Goal: Task Accomplishment & Management: Use online tool/utility

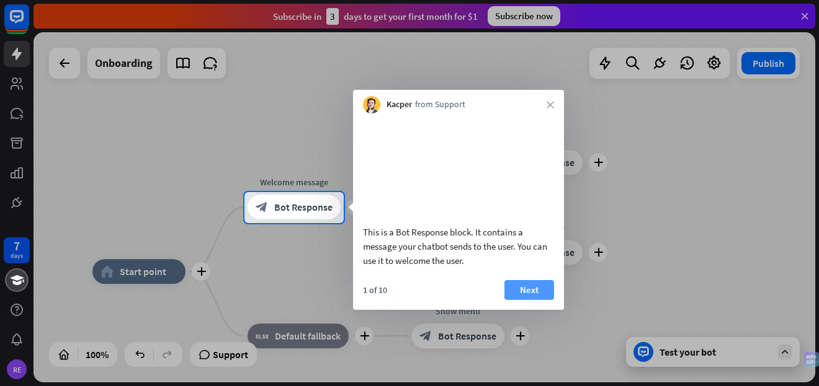
click at [538, 300] on button "Next" at bounding box center [529, 290] width 50 height 20
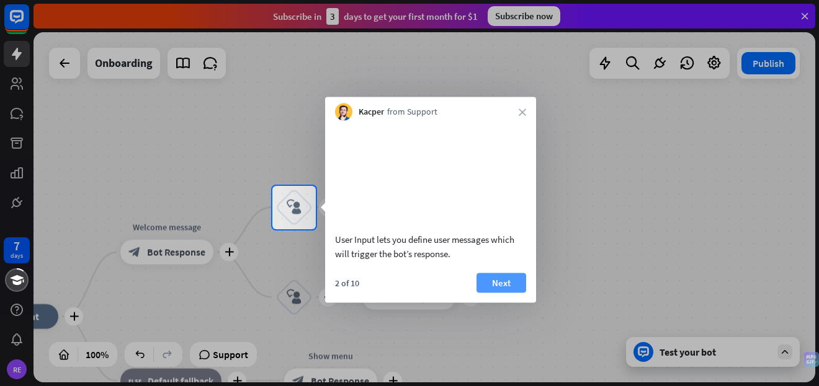
click at [509, 293] on button "Next" at bounding box center [501, 283] width 50 height 20
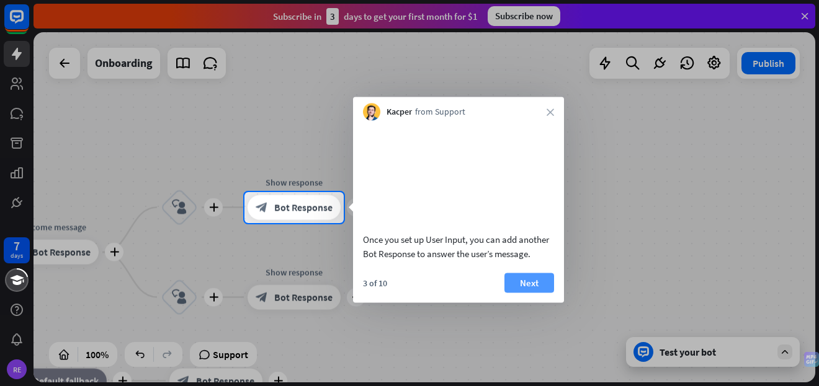
click at [517, 293] on button "Next" at bounding box center [529, 283] width 50 height 20
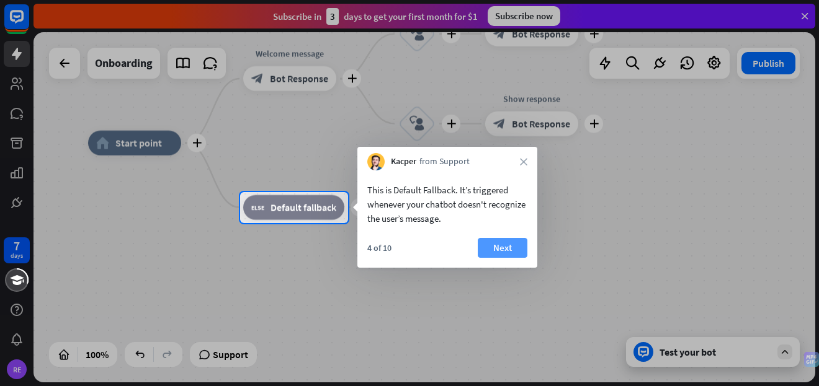
click at [506, 247] on button "Next" at bounding box center [503, 248] width 50 height 20
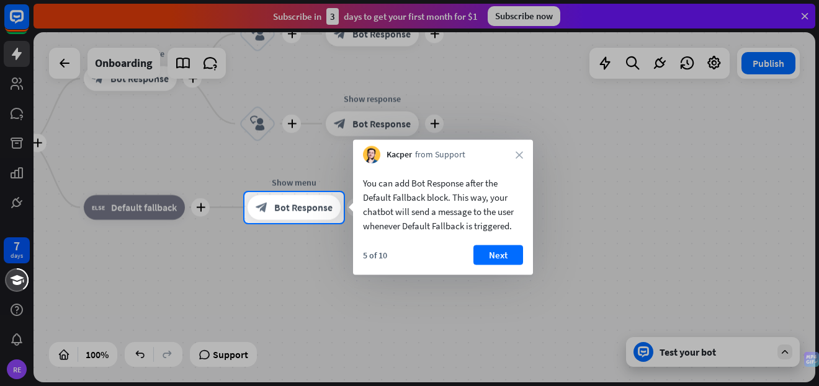
click at [506, 247] on button "Next" at bounding box center [498, 256] width 50 height 20
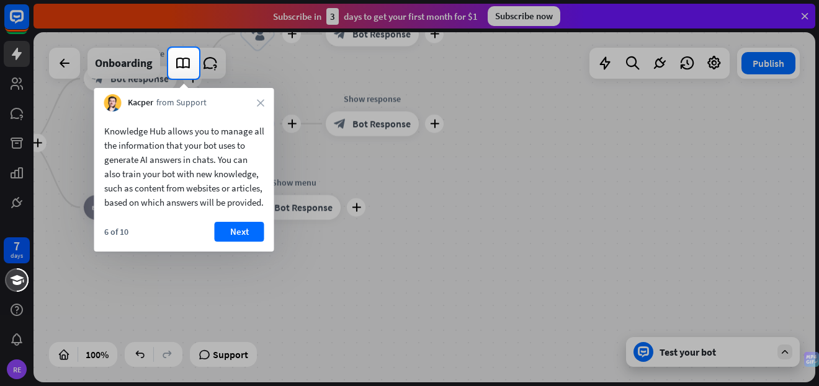
click at [239, 242] on button "Next" at bounding box center [240, 232] width 50 height 20
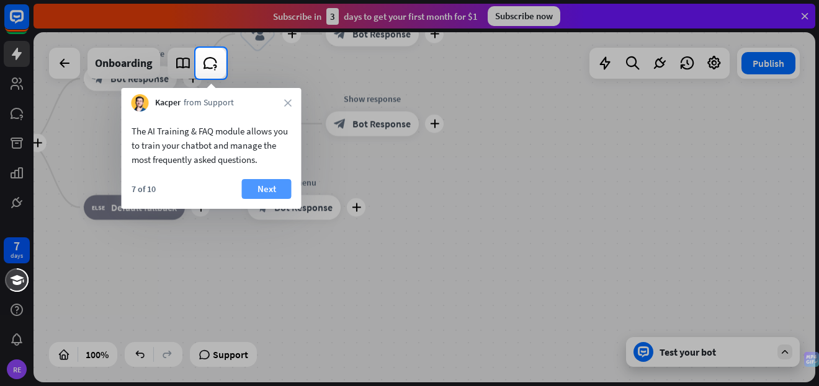
click at [262, 180] on button "Next" at bounding box center [267, 189] width 50 height 20
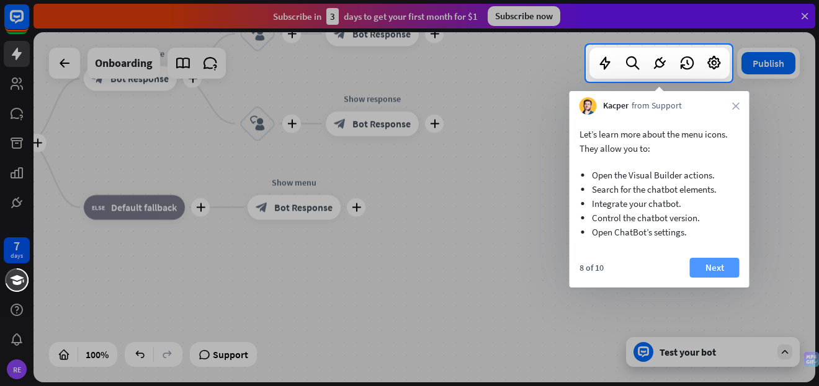
click at [728, 267] on button "Next" at bounding box center [715, 268] width 50 height 20
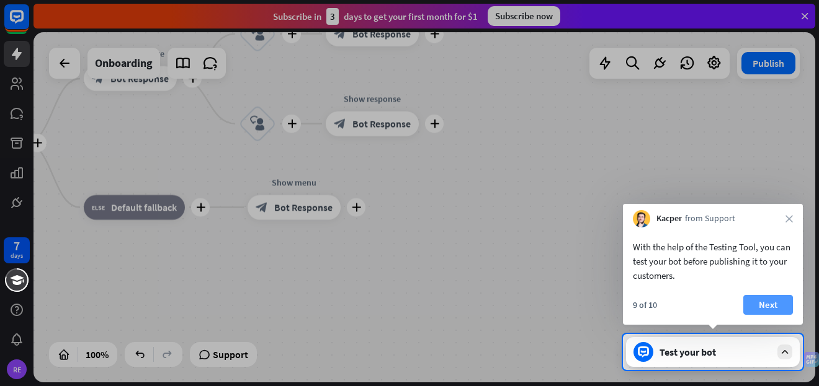
click at [780, 301] on button "Next" at bounding box center [768, 305] width 50 height 20
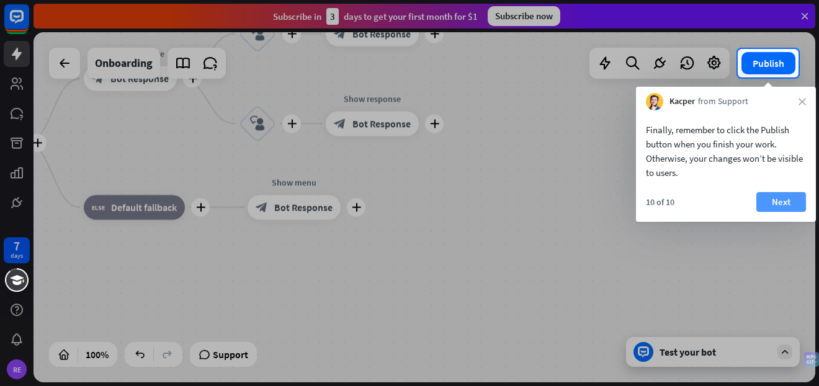
click at [790, 199] on button "Next" at bounding box center [781, 202] width 50 height 20
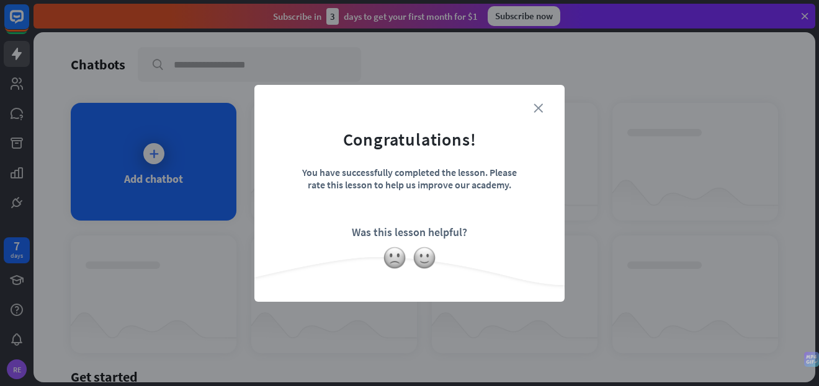
click at [540, 106] on icon "close" at bounding box center [537, 108] width 9 height 9
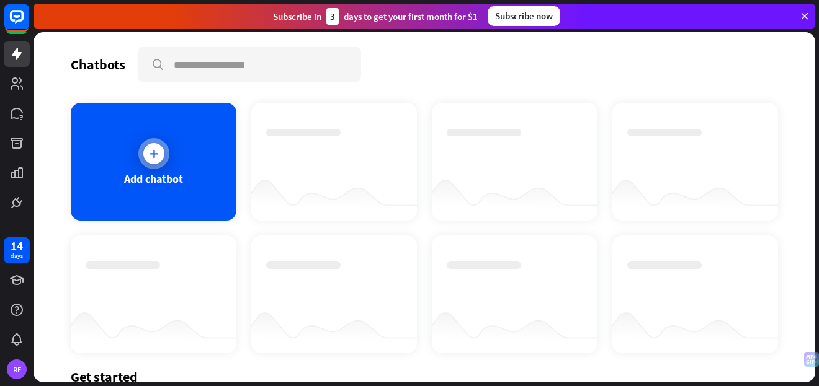
click at [158, 148] on icon at bounding box center [154, 154] width 12 height 12
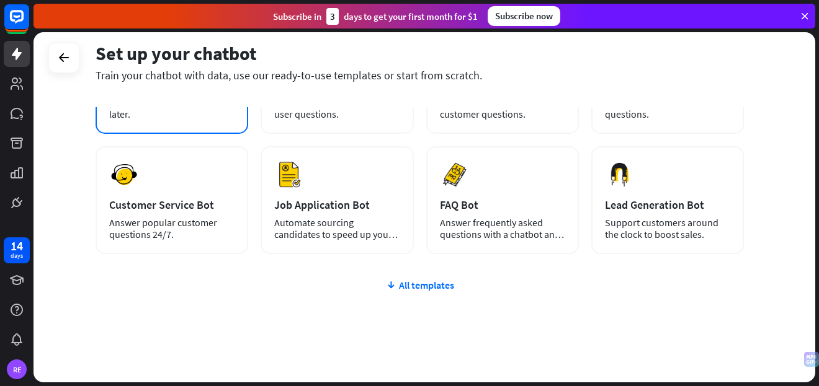
scroll to position [163, 0]
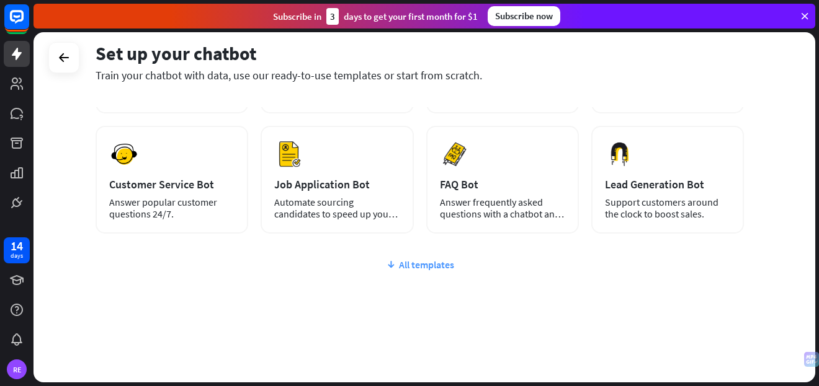
click at [441, 263] on div "All templates" at bounding box center [420, 265] width 648 height 12
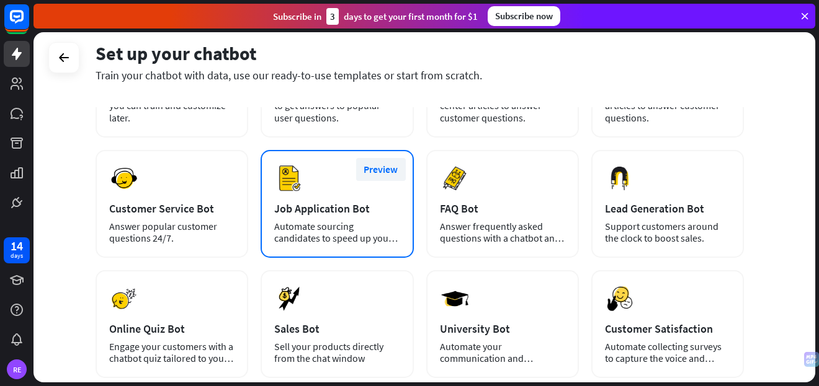
scroll to position [0, 0]
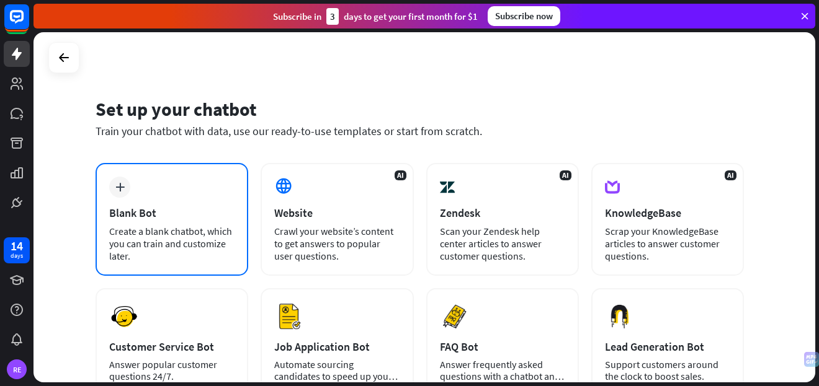
click at [153, 195] on div "plus Blank Bot Create a blank chatbot, which you can train and customize later." at bounding box center [172, 219] width 153 height 113
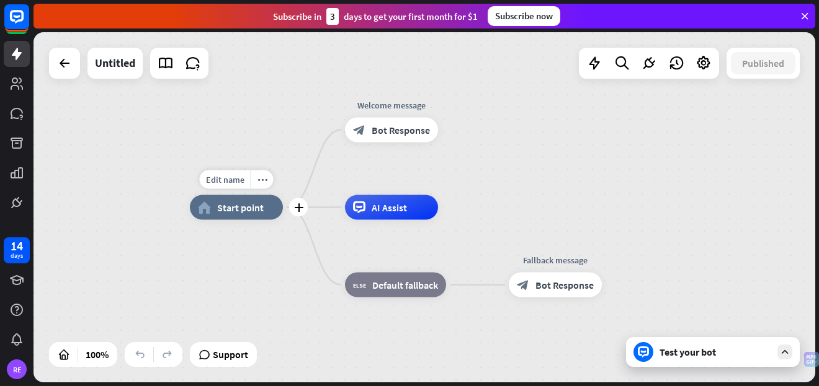
click at [235, 211] on span "Start point" at bounding box center [240, 208] width 47 height 12
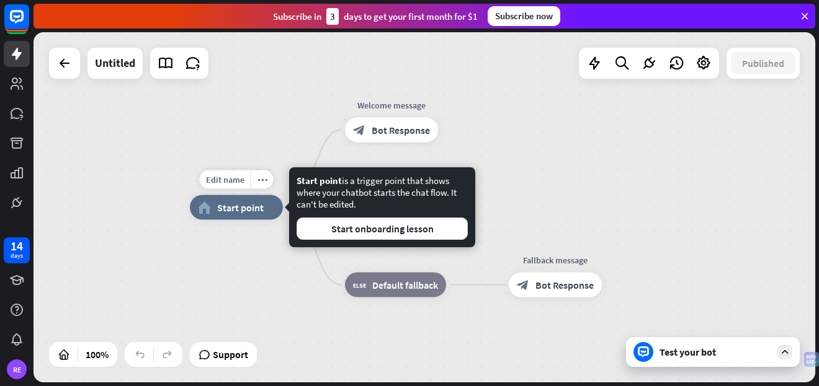
click at [236, 210] on span "Start point" at bounding box center [240, 208] width 47 height 12
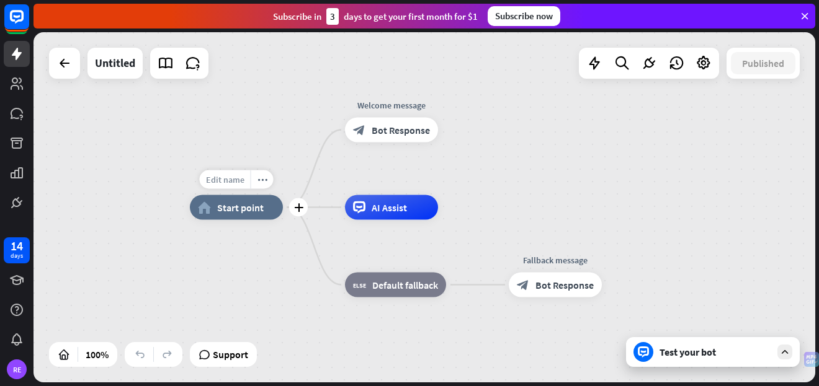
click at [234, 185] on div "Edit name" at bounding box center [225, 180] width 51 height 19
click at [790, 351] on icon at bounding box center [784, 352] width 11 height 11
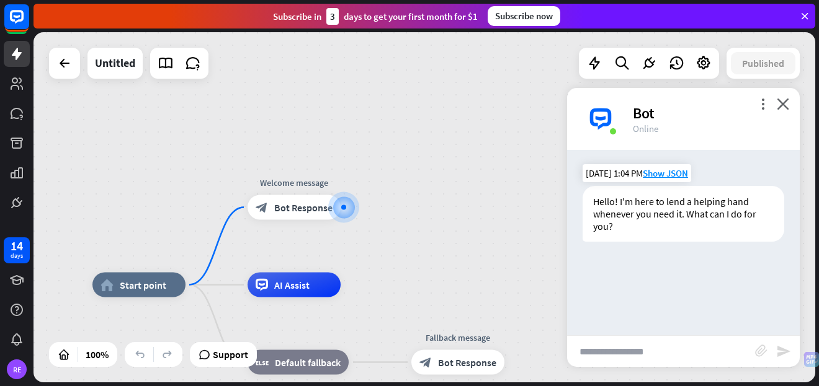
click at [644, 210] on div "Hello! I'm here to lend a helping hand whenever you need it. What can I do for …" at bounding box center [683, 214] width 202 height 56
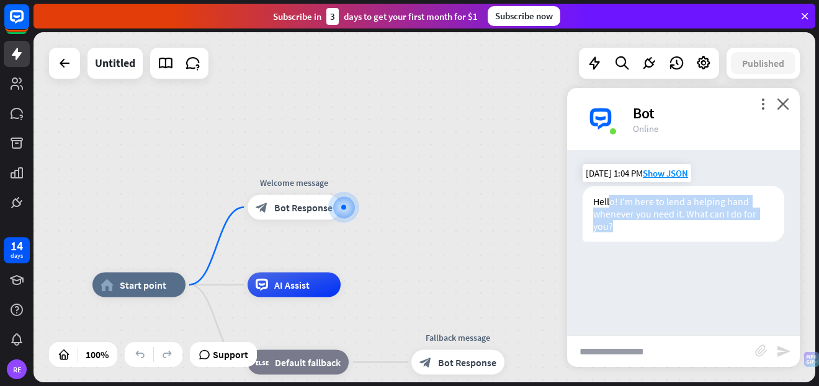
drag, startPoint x: 649, startPoint y: 225, endPoint x: 610, endPoint y: 194, distance: 49.5
click at [610, 196] on div "Hello! I'm here to lend a helping hand whenever you need it. What can I do for …" at bounding box center [683, 214] width 202 height 56
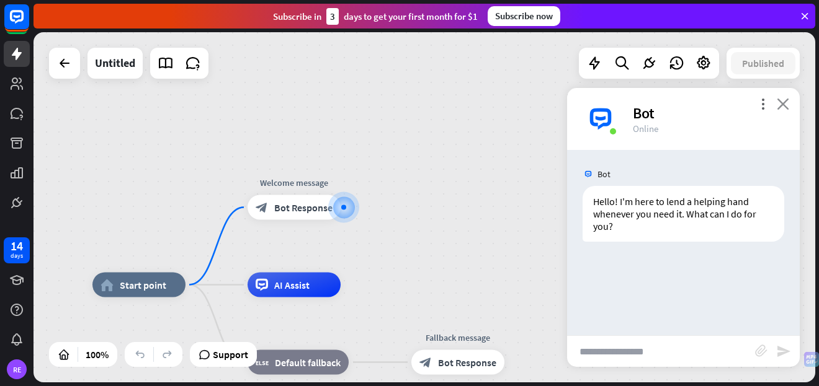
click at [783, 104] on icon "close" at bounding box center [783, 104] width 12 height 12
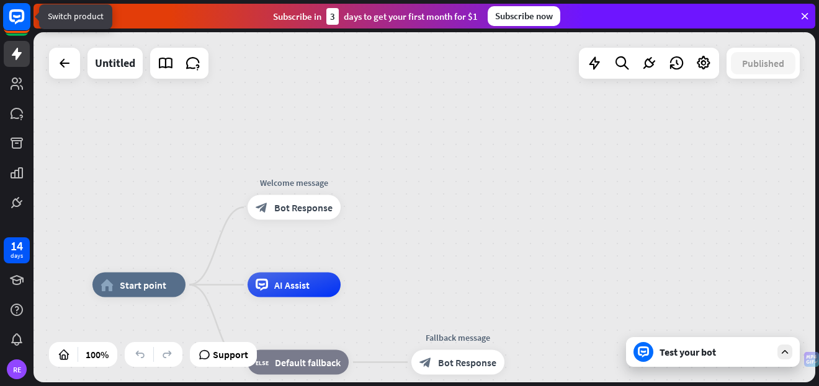
click at [13, 17] on icon at bounding box center [16, 16] width 7 height 3
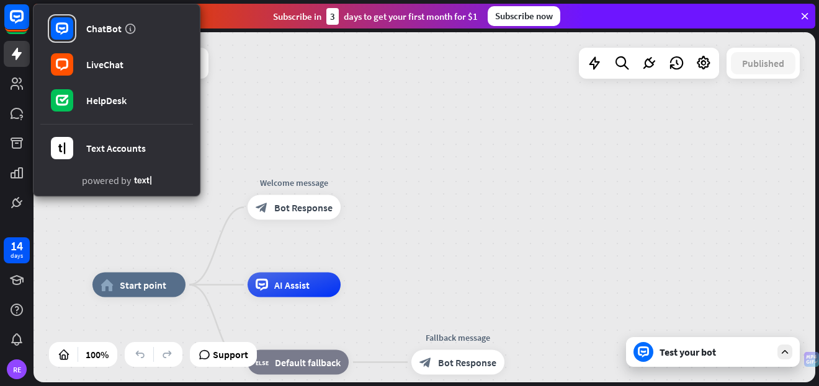
click at [377, 123] on div "home_2 Start point Welcome message block_bot_response Bot Response AI Assist bl…" at bounding box center [424, 207] width 782 height 350
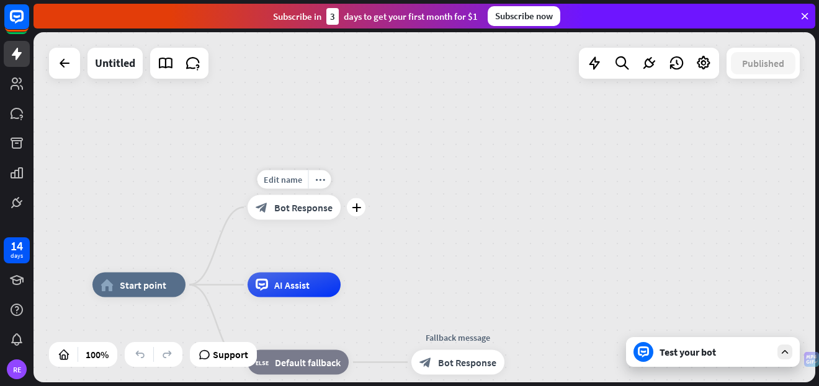
click at [305, 210] on span "Bot Response" at bounding box center [303, 208] width 58 height 12
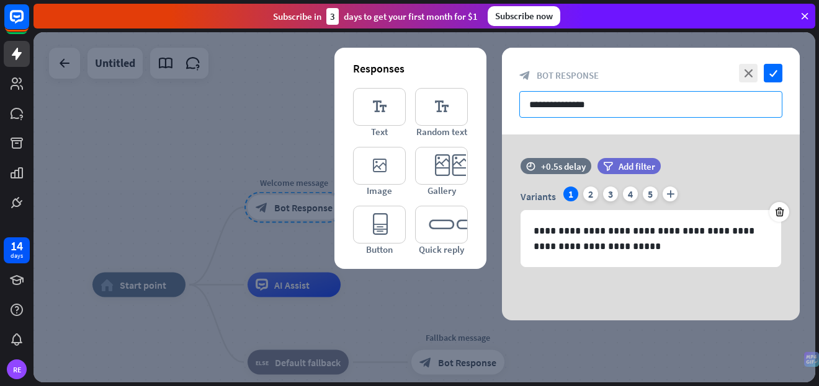
click at [560, 102] on input "**********" at bounding box center [650, 104] width 263 height 27
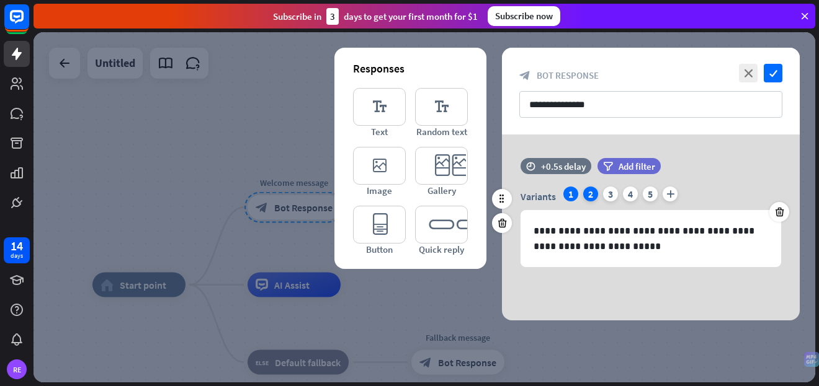
click at [588, 196] on div "2" at bounding box center [590, 194] width 15 height 15
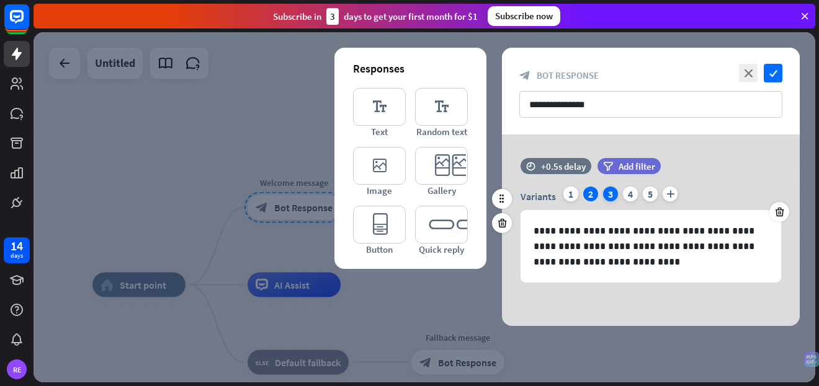
click at [607, 192] on div "3" at bounding box center [610, 194] width 15 height 15
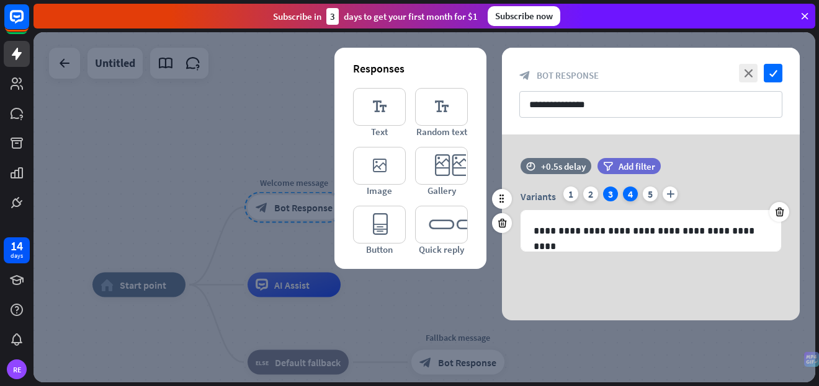
click at [627, 192] on div "4" at bounding box center [630, 194] width 15 height 15
click at [613, 192] on div "3" at bounding box center [610, 194] width 15 height 15
click at [376, 230] on icon "editor_button" at bounding box center [379, 225] width 53 height 38
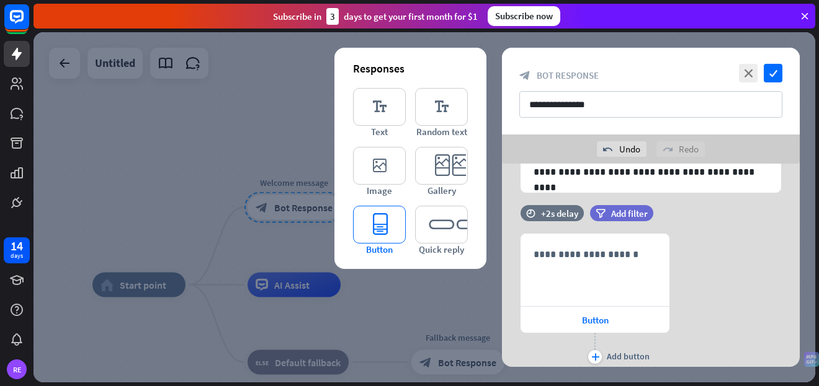
scroll to position [130, 0]
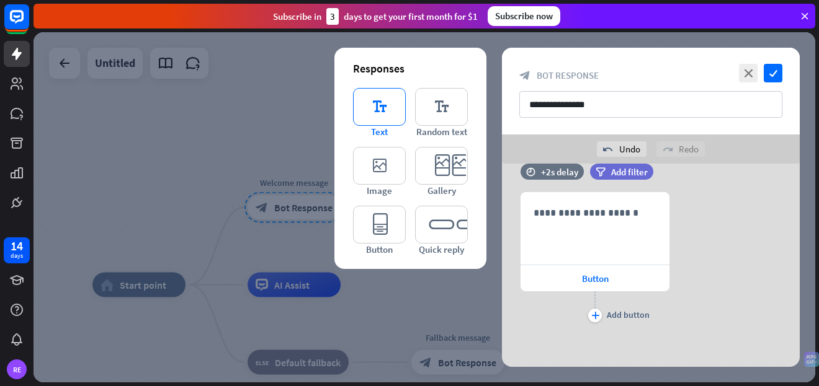
click at [381, 120] on icon "editor_text" at bounding box center [379, 107] width 53 height 38
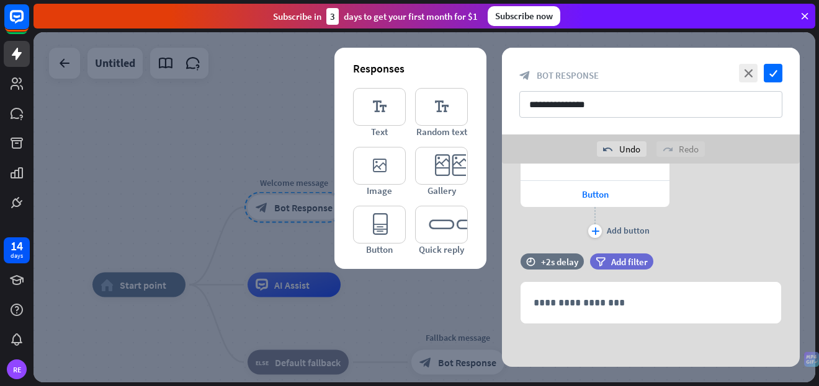
scroll to position [0, 0]
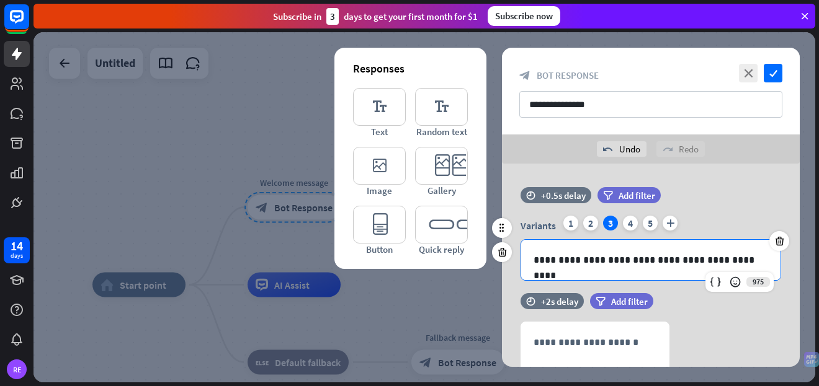
click at [635, 264] on p "**********" at bounding box center [650, 260] width 234 height 16
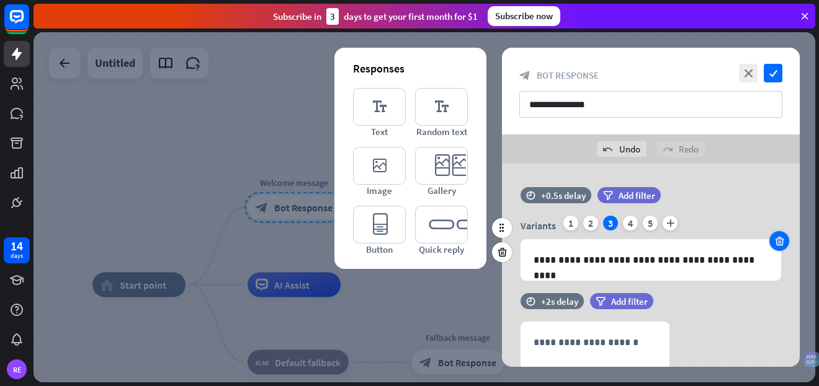
click at [782, 242] on icon at bounding box center [780, 241] width 12 height 11
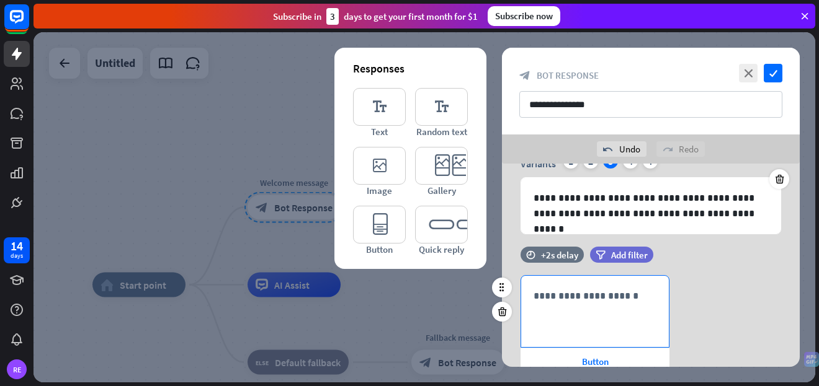
scroll to position [65, 0]
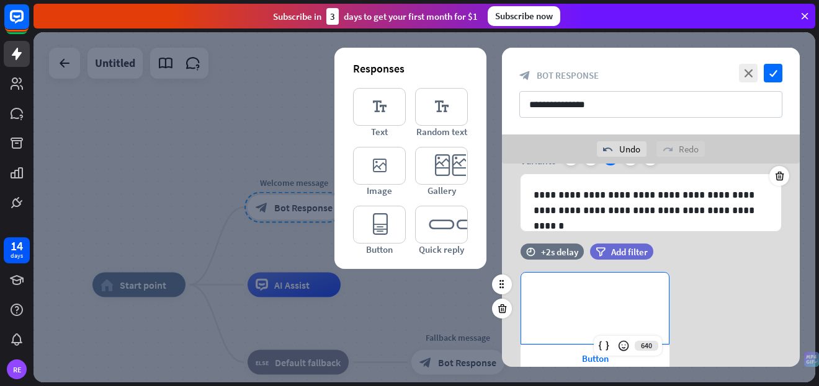
click at [618, 311] on div "**********" at bounding box center [595, 308] width 148 height 71
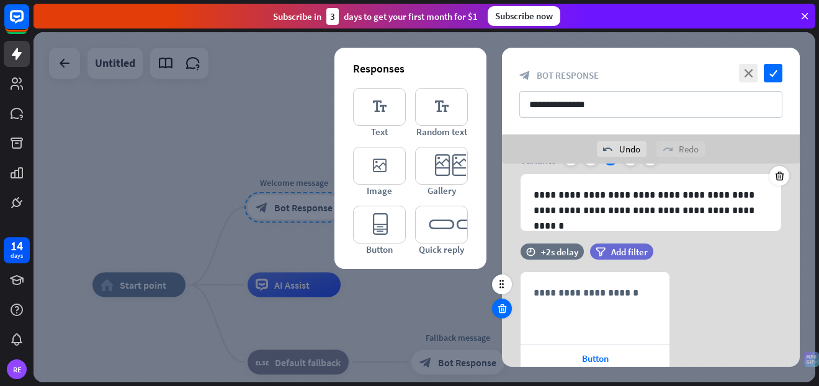
click at [497, 309] on icon at bounding box center [502, 308] width 12 height 11
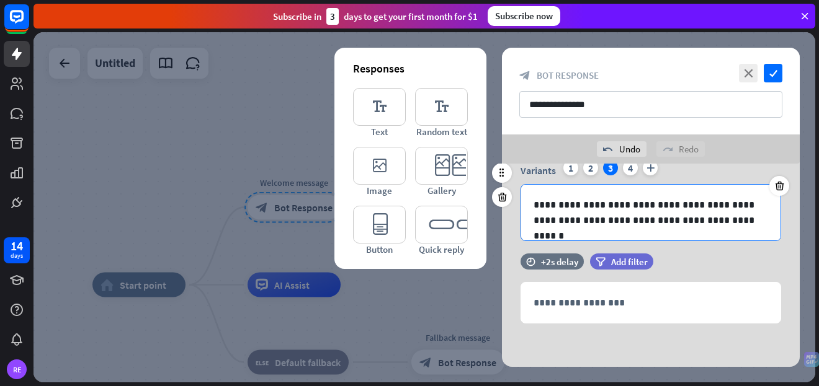
scroll to position [0, 0]
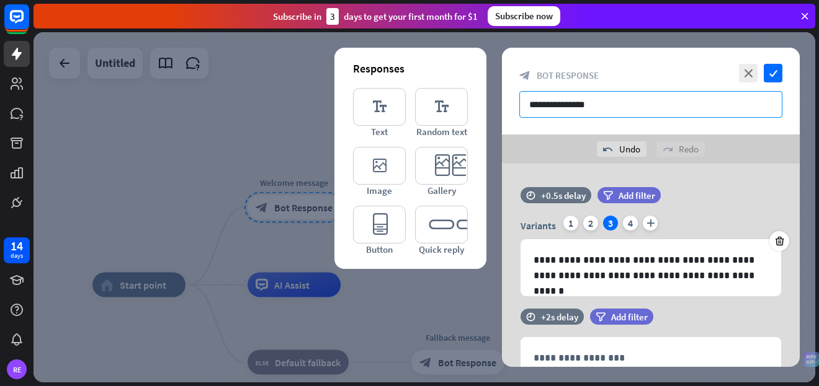
click at [591, 106] on input "**********" at bounding box center [650, 104] width 263 height 27
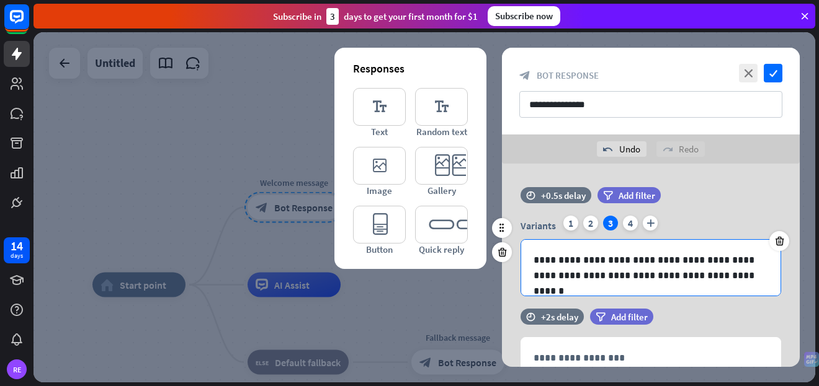
click at [665, 278] on p "**********" at bounding box center [650, 267] width 234 height 31
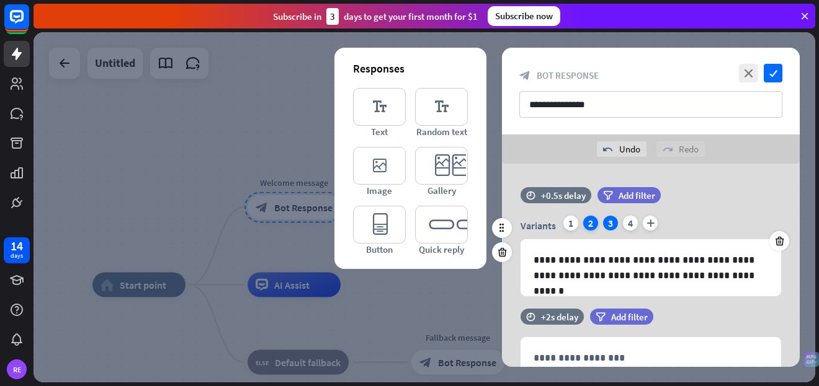
click at [588, 225] on div "2" at bounding box center [590, 223] width 15 height 15
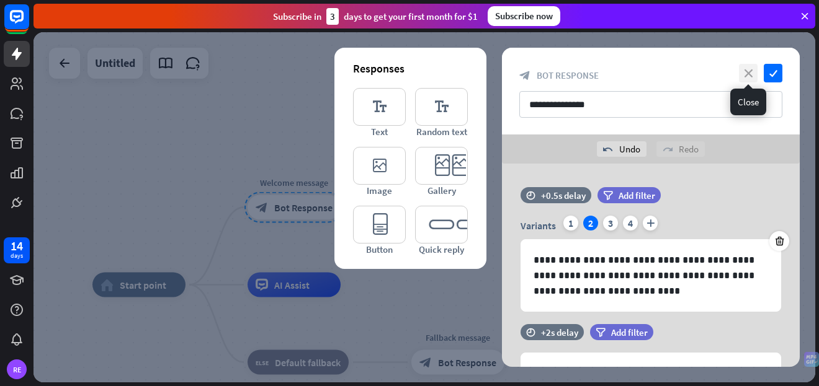
click at [744, 69] on icon "close" at bounding box center [748, 73] width 19 height 19
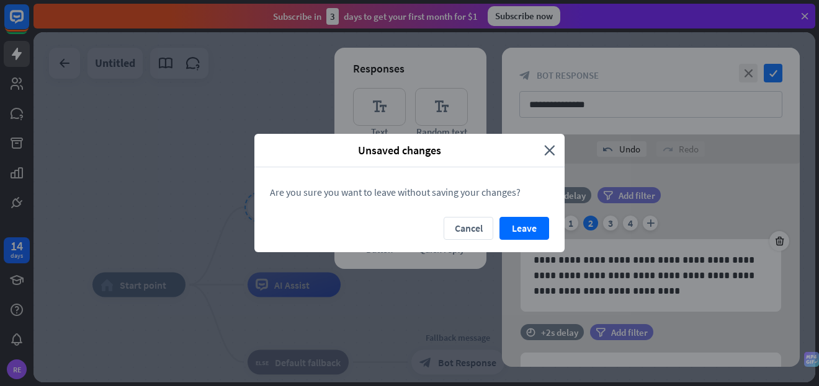
click at [519, 233] on button "Leave" at bounding box center [524, 228] width 50 height 23
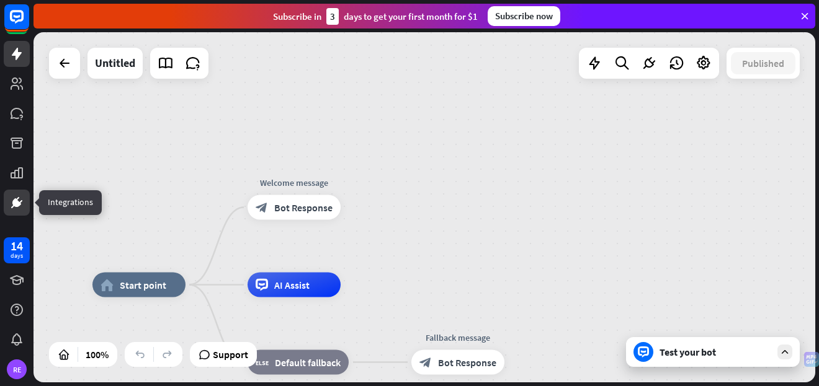
click at [20, 197] on icon at bounding box center [16, 202] width 15 height 15
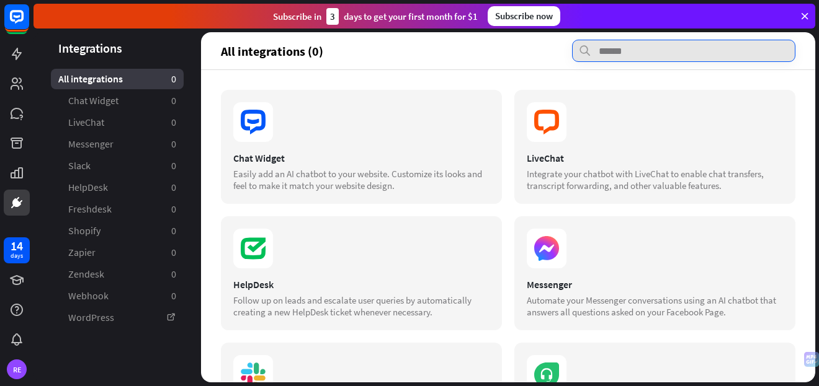
click at [694, 49] on input "text" at bounding box center [683, 51] width 223 height 22
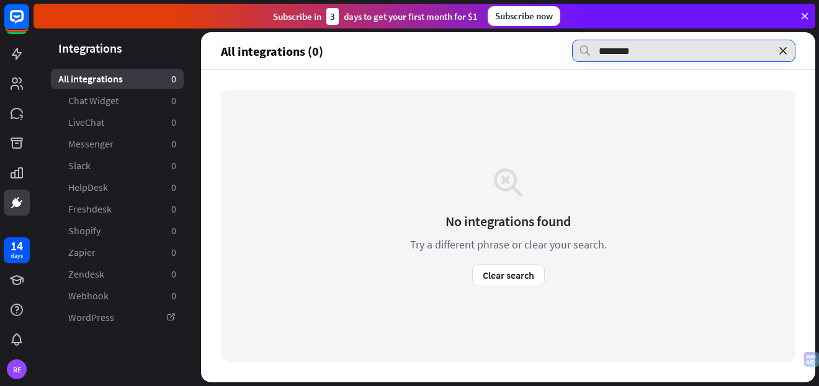
type input "********"
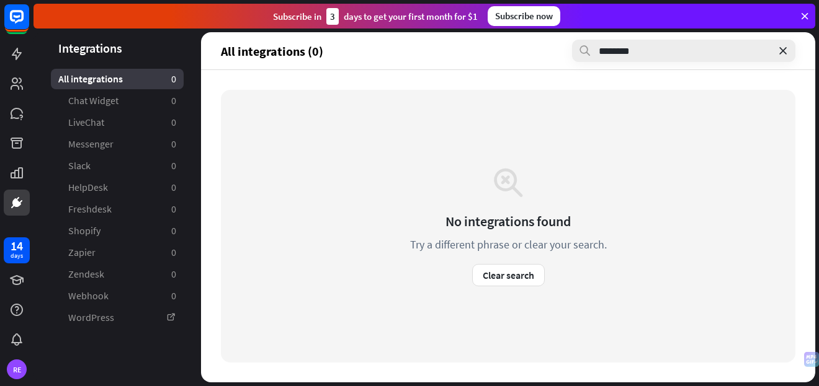
click at [785, 47] on icon at bounding box center [783, 51] width 12 height 12
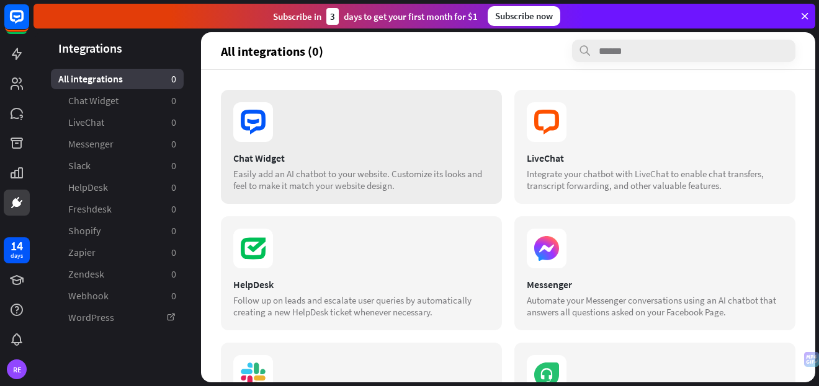
click at [386, 156] on div "Chat Widget" at bounding box center [361, 158] width 256 height 12
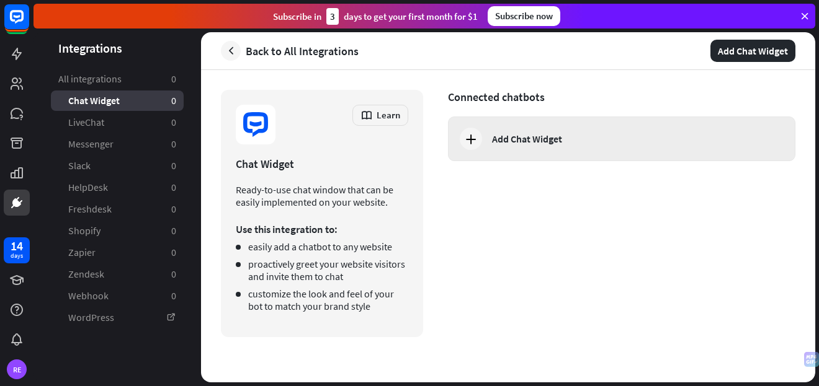
click at [504, 138] on div "Add Chat Widget" at bounding box center [527, 139] width 70 height 12
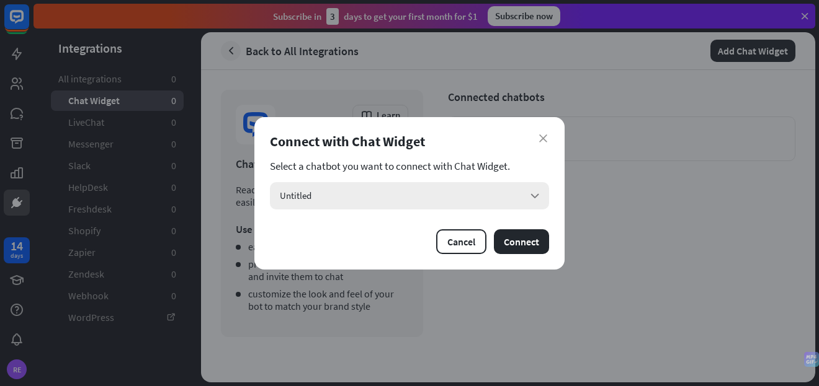
click at [430, 198] on div "Untitled arrow_down" at bounding box center [409, 195] width 279 height 27
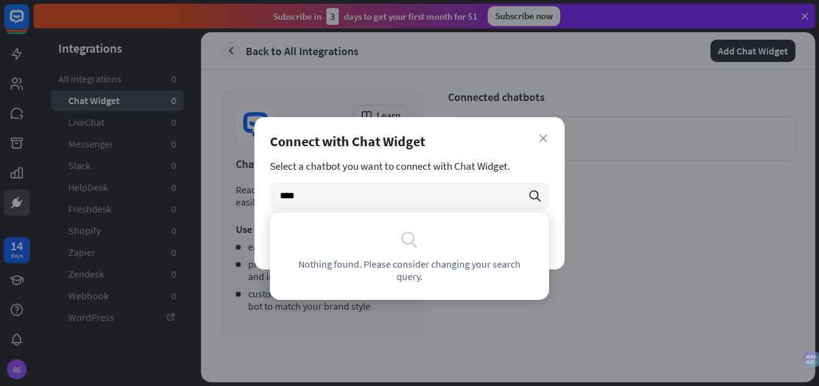
type input "****"
click at [501, 172] on div "Select a chatbot you want to connect with Chat Widget. **** search" at bounding box center [409, 185] width 279 height 50
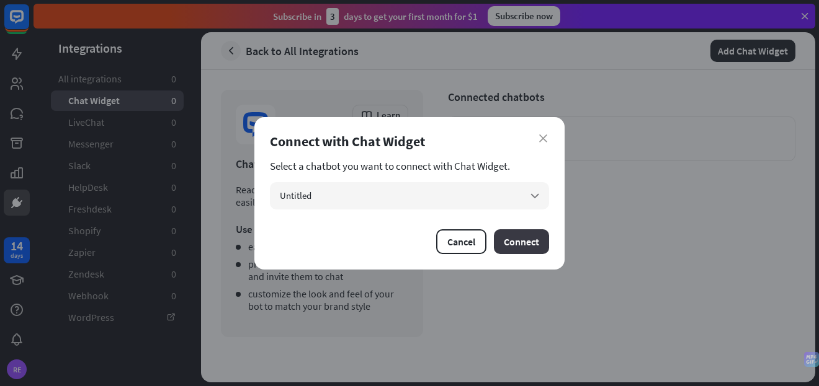
click at [527, 241] on button "Connect" at bounding box center [521, 242] width 55 height 25
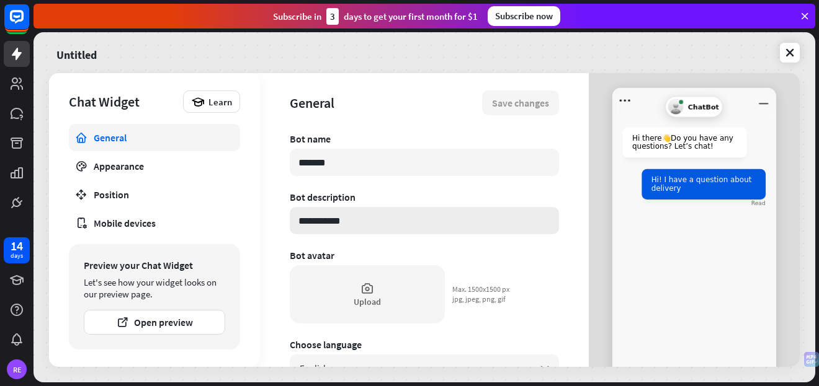
click at [359, 226] on input "**********" at bounding box center [424, 220] width 269 height 27
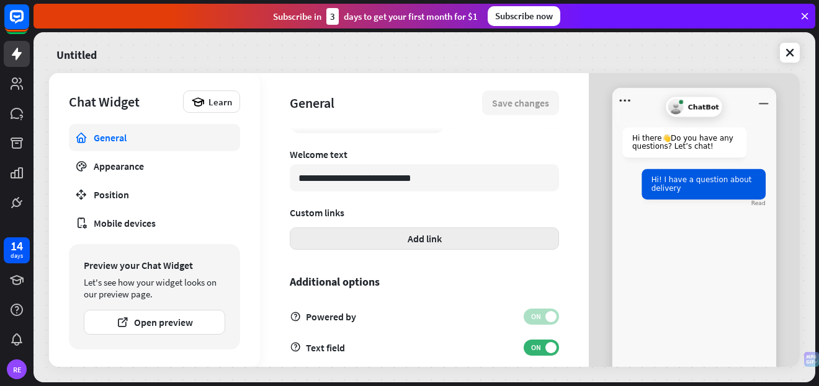
scroll to position [430, 0]
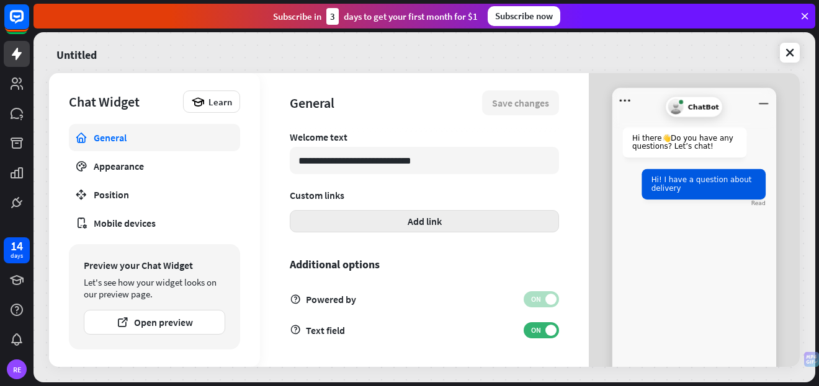
click at [430, 228] on button "Add link" at bounding box center [424, 221] width 269 height 22
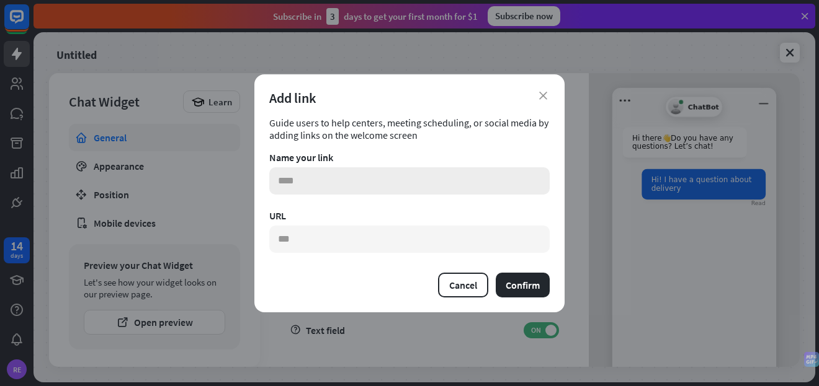
click at [401, 187] on input "text" at bounding box center [409, 180] width 280 height 27
click at [542, 96] on icon "close" at bounding box center [543, 96] width 8 height 8
type textarea "*"
